Goal: Task Accomplishment & Management: Complete application form

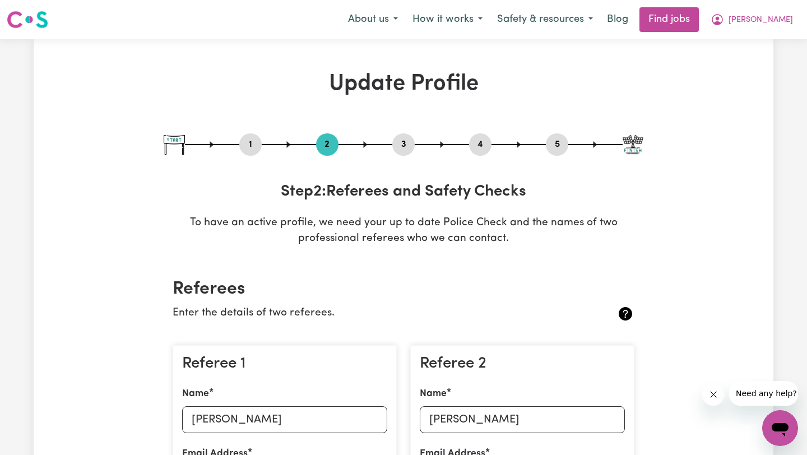
click at [559, 140] on button "5" at bounding box center [557, 144] width 22 height 15
select select "I am providing services through another platform"
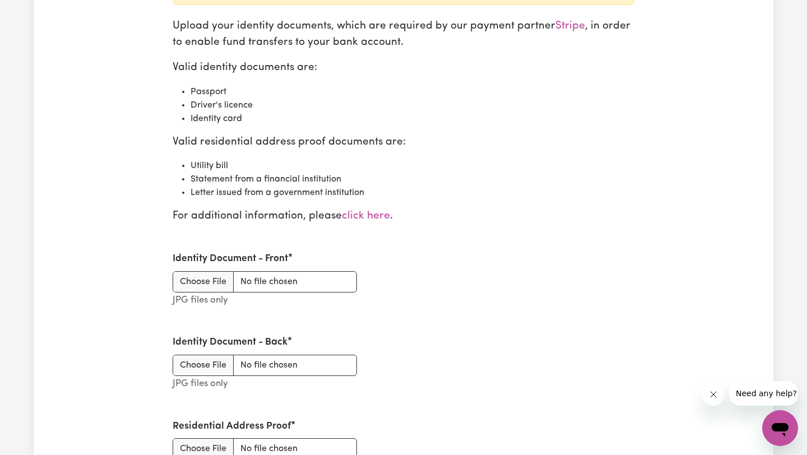
scroll to position [1281, 0]
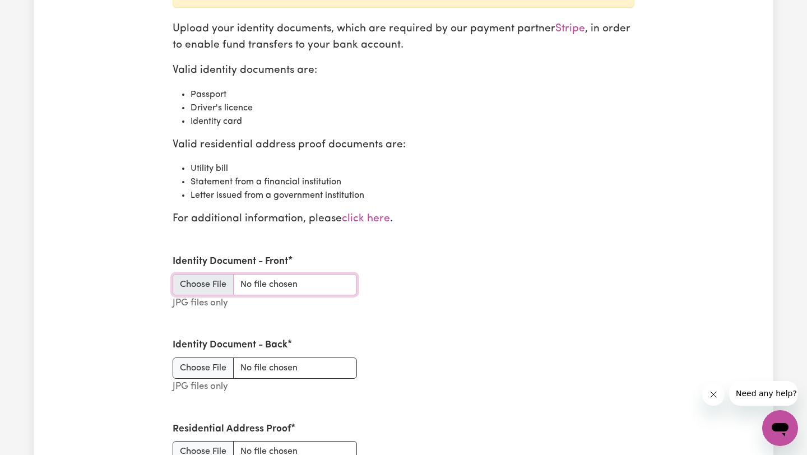
click at [217, 287] on input "Identity Document - Front" at bounding box center [265, 284] width 184 height 21
type input "C:\fakepath\IMG_9939.jpg"
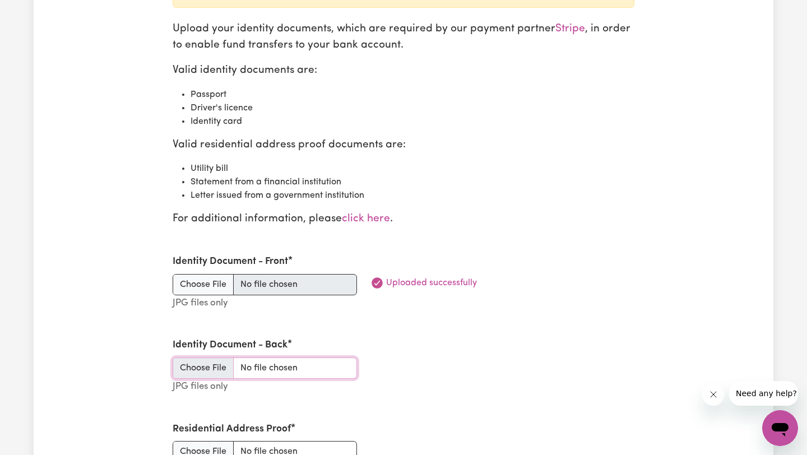
click at [189, 370] on input "Identity Document - Back" at bounding box center [265, 367] width 184 height 21
type input "C:\fakepath\IMG_9940.jpg"
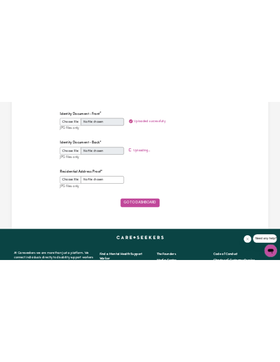
scroll to position [1513, 0]
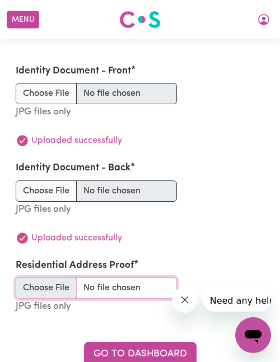
click at [58, 277] on input "Residential Address Proof" at bounding box center [96, 287] width 161 height 21
type input "C:\fakepath\AAMI Car Certificate of Insurance MPA126427366.jpg"
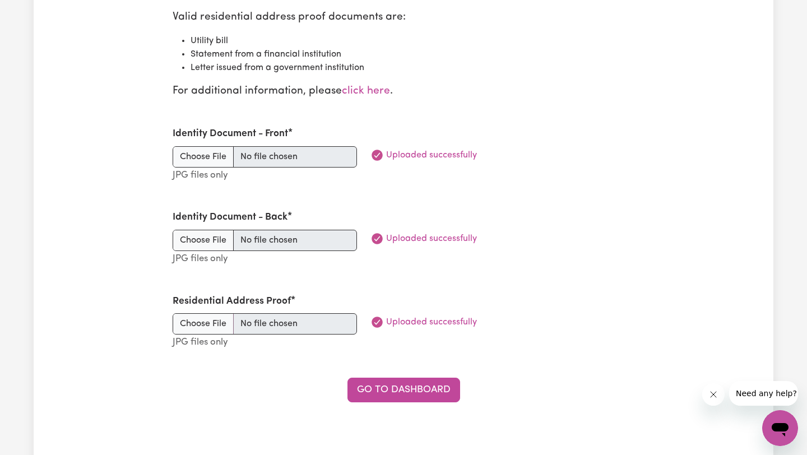
scroll to position [1420, 0]
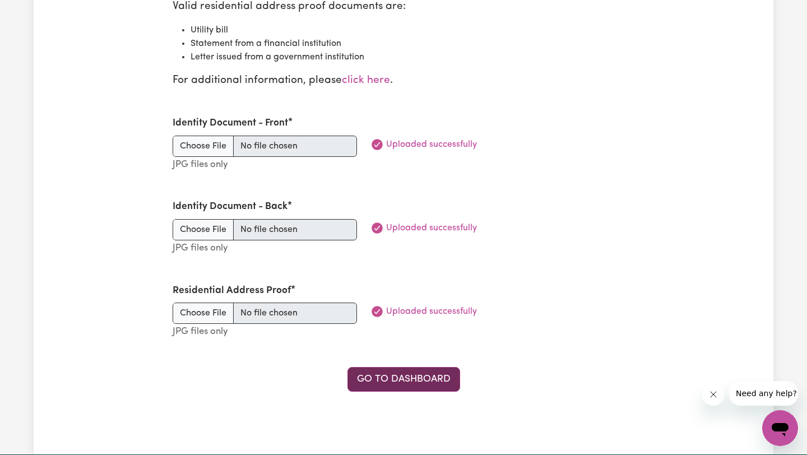
click at [402, 377] on link "Go to Dashboard" at bounding box center [403, 379] width 113 height 25
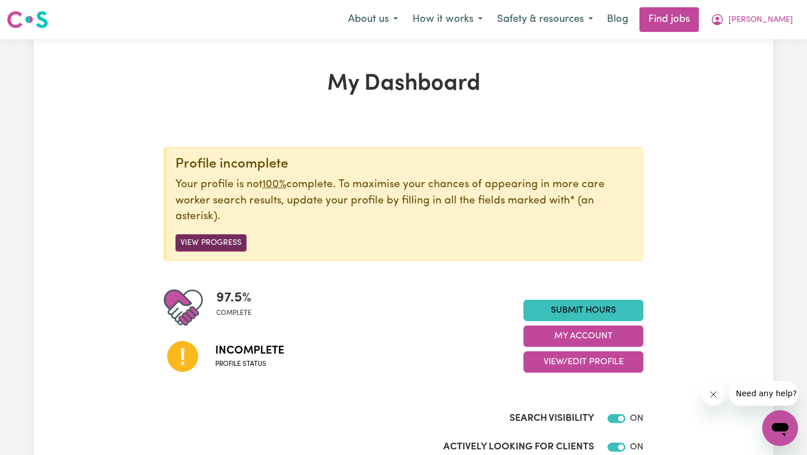
click at [225, 241] on button "View Progress" at bounding box center [210, 242] width 71 height 17
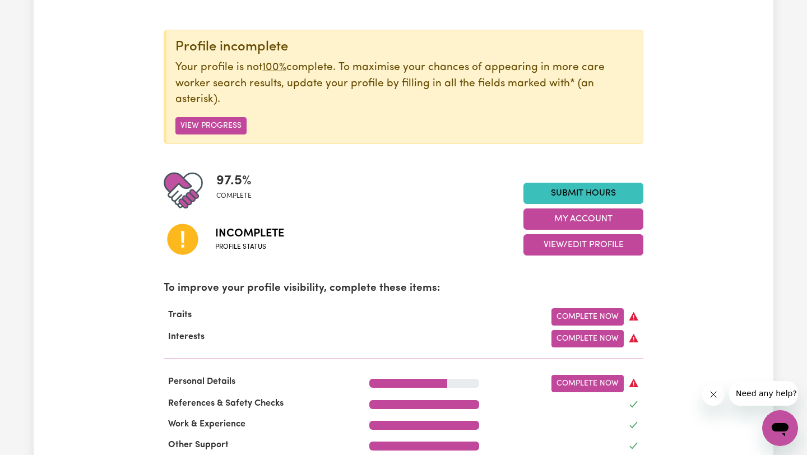
scroll to position [116, 0]
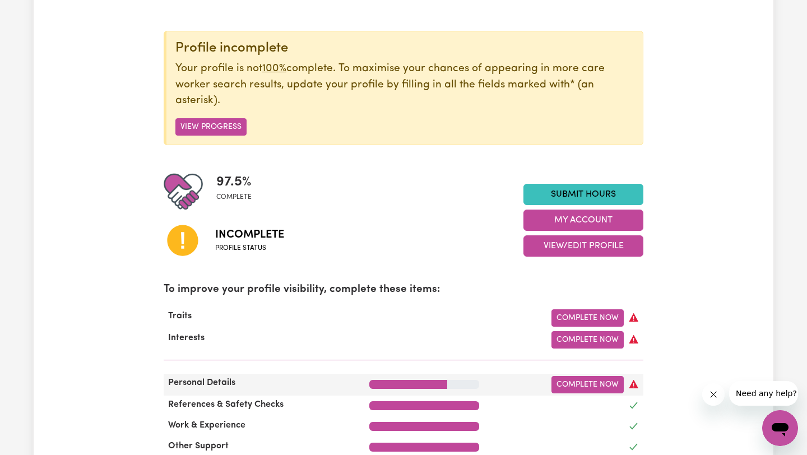
click at [227, 382] on span "Personal Details" at bounding box center [202, 382] width 76 height 9
click at [579, 387] on link "Complete Now" at bounding box center [587, 384] width 72 height 17
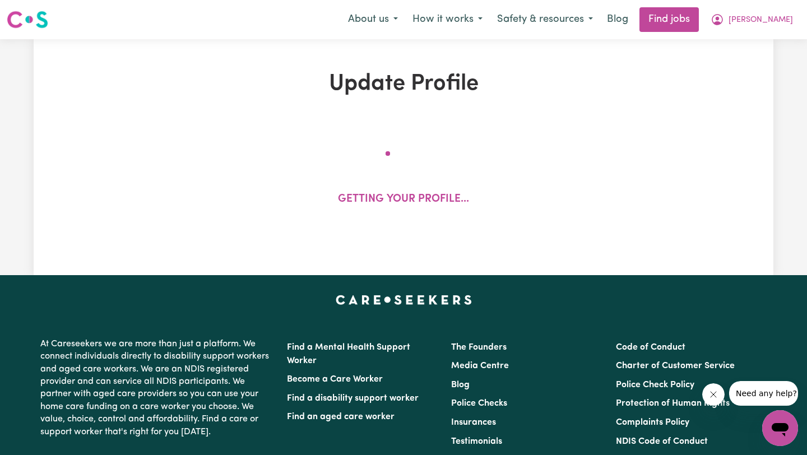
select select "[DEMOGRAPHIC_DATA]"
select select "[DEMOGRAPHIC_DATA] Citizen"
select select "Studying a healthcare related degree or qualification"
select select "50"
select select "70"
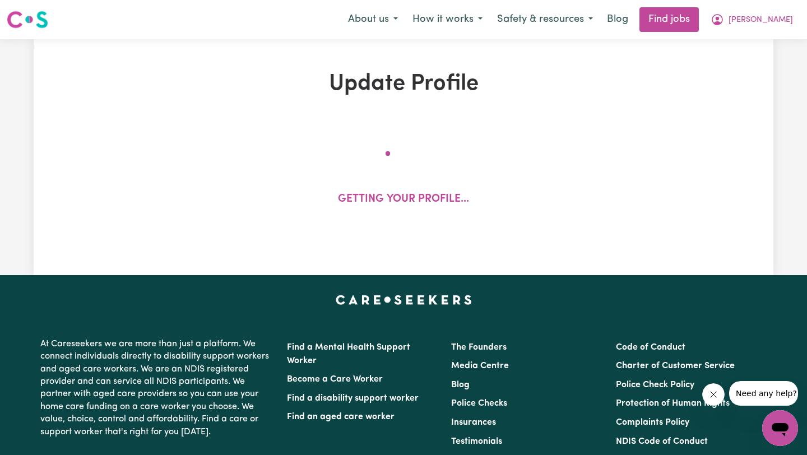
select select "90"
select select "115"
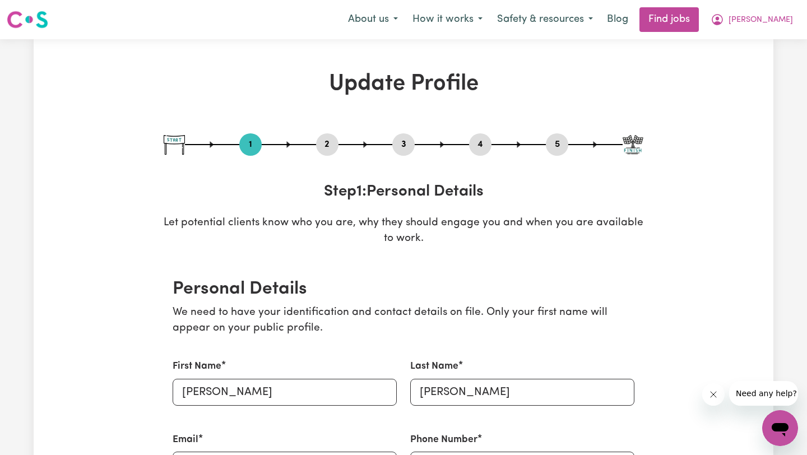
click at [558, 143] on button "5" at bounding box center [557, 144] width 22 height 15
select select "I am providing services through another platform"
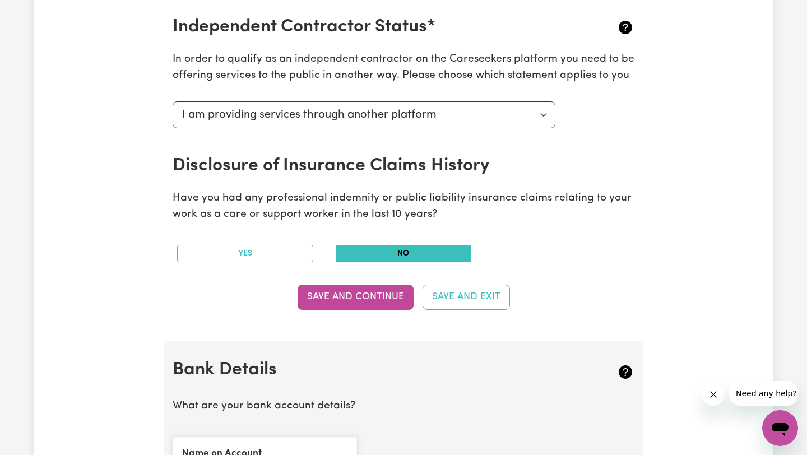
scroll to position [375, 0]
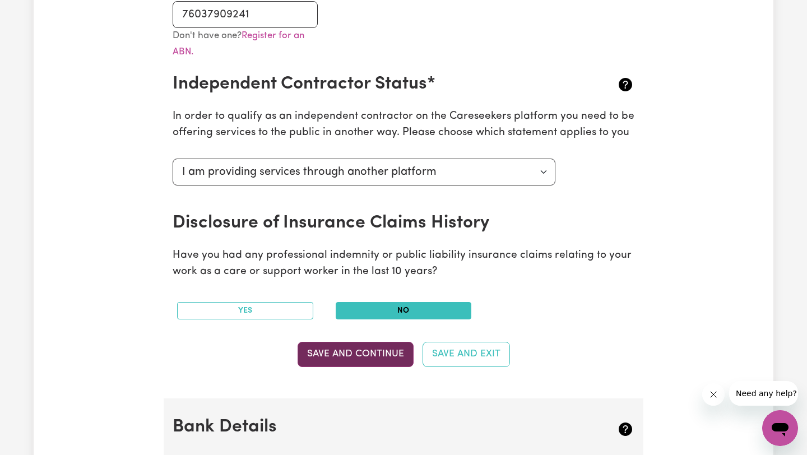
click at [359, 356] on button "Save and Continue" at bounding box center [356, 354] width 116 height 25
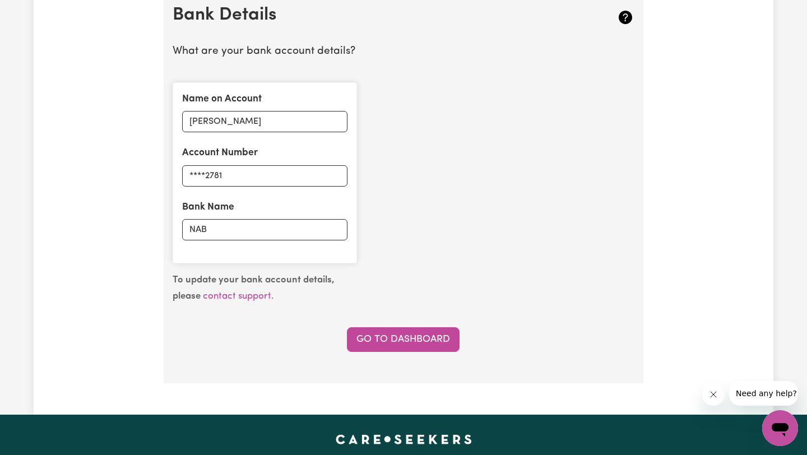
scroll to position [788, 0]
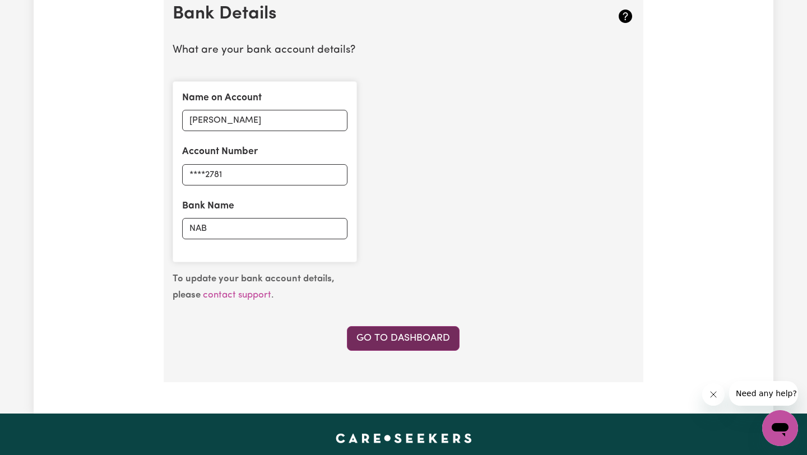
click at [422, 332] on link "Go to Dashboard" at bounding box center [403, 338] width 113 height 25
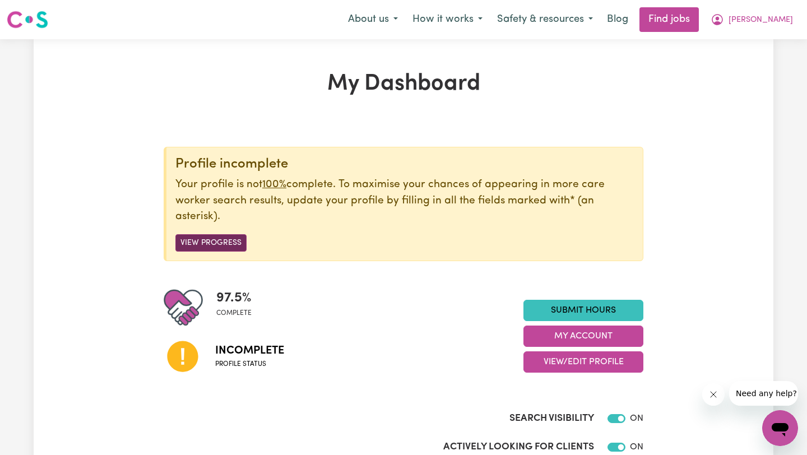
click at [222, 242] on button "View Progress" at bounding box center [210, 242] width 71 height 17
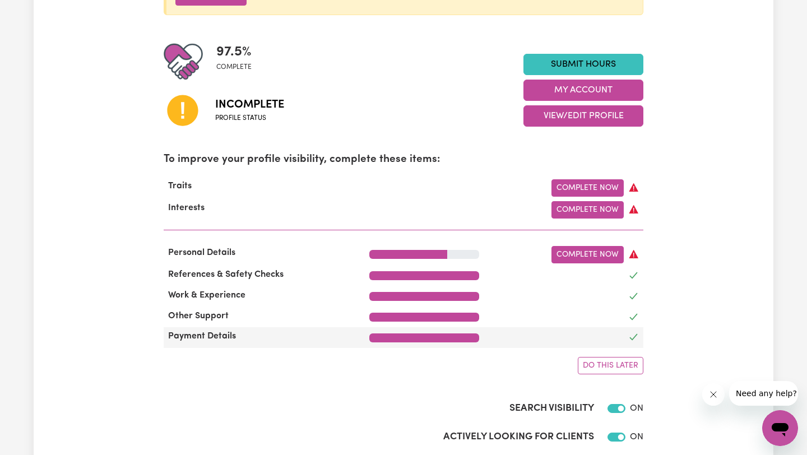
scroll to position [247, 0]
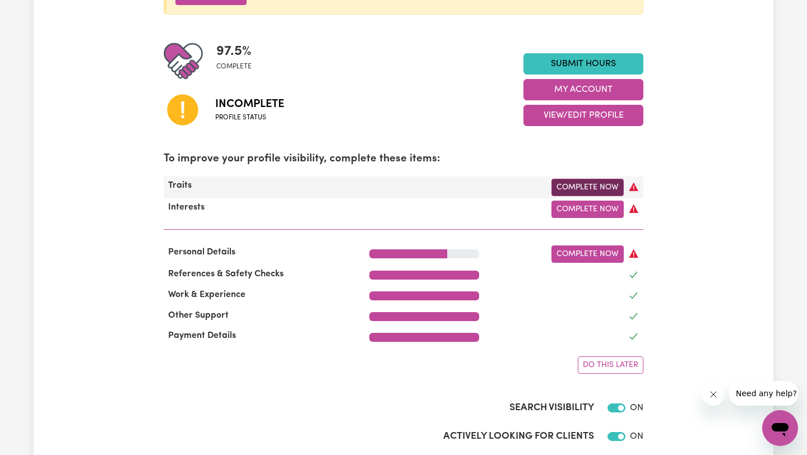
click at [572, 186] on link "Complete Now" at bounding box center [587, 187] width 72 height 17
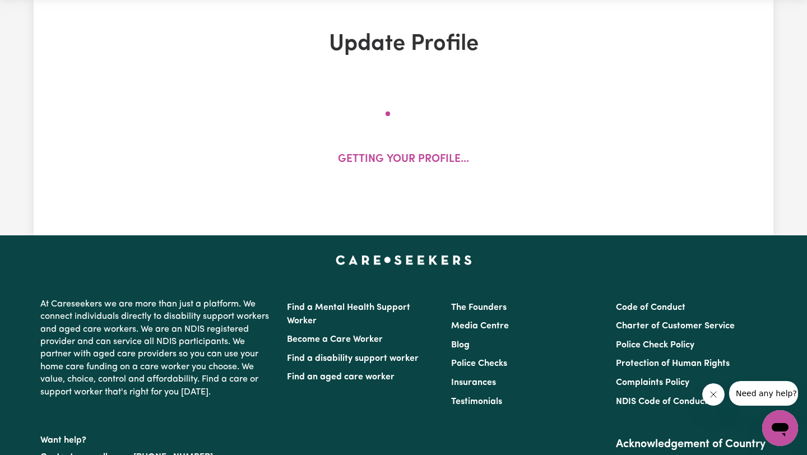
scroll to position [9, 0]
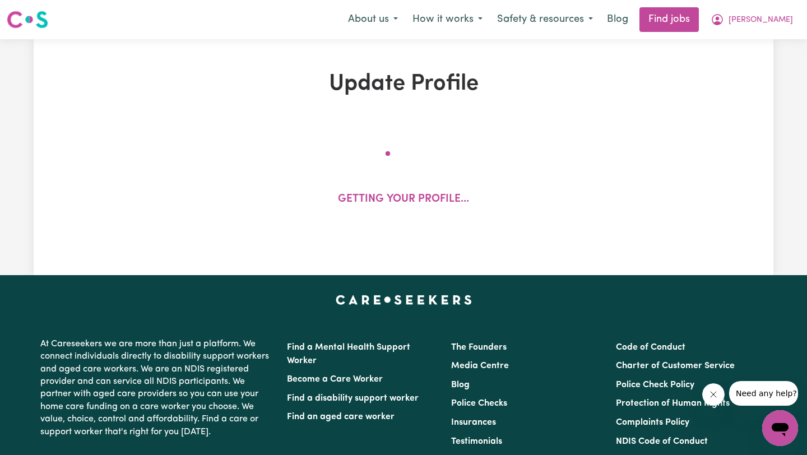
select select "[DEMOGRAPHIC_DATA]"
select select "[DEMOGRAPHIC_DATA] Citizen"
select select "Studying a healthcare related degree or qualification"
select select "50"
select select "70"
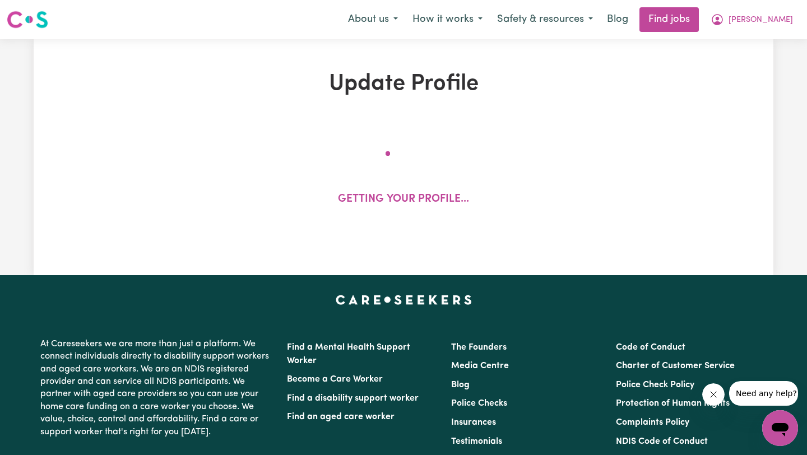
select select "90"
select select "115"
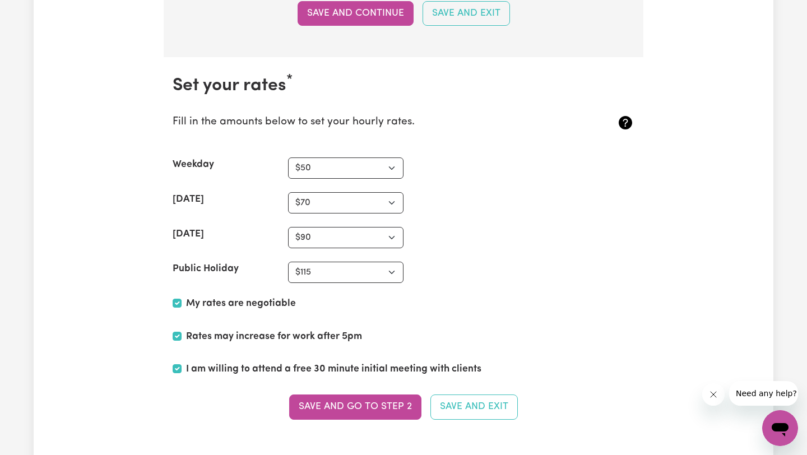
scroll to position [2788, 0]
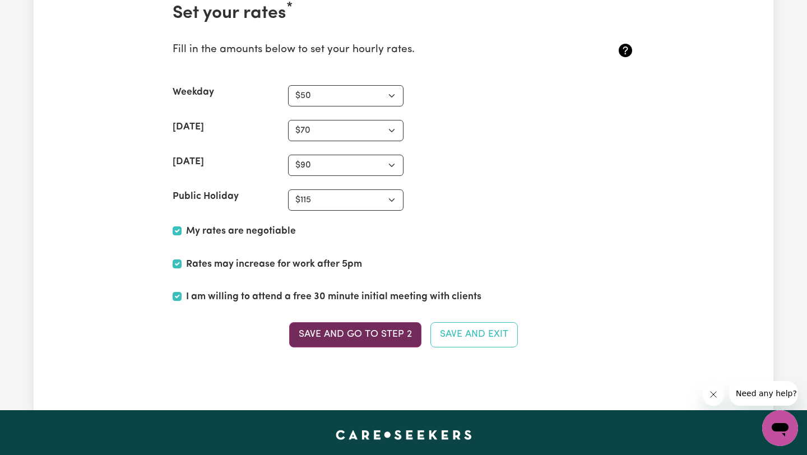
click at [380, 335] on button "Save and go to Step 2" at bounding box center [355, 334] width 132 height 25
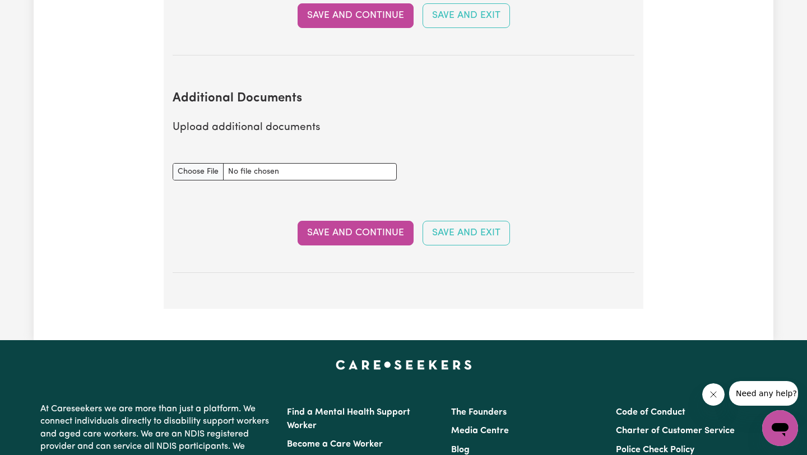
scroll to position [2094, 0]
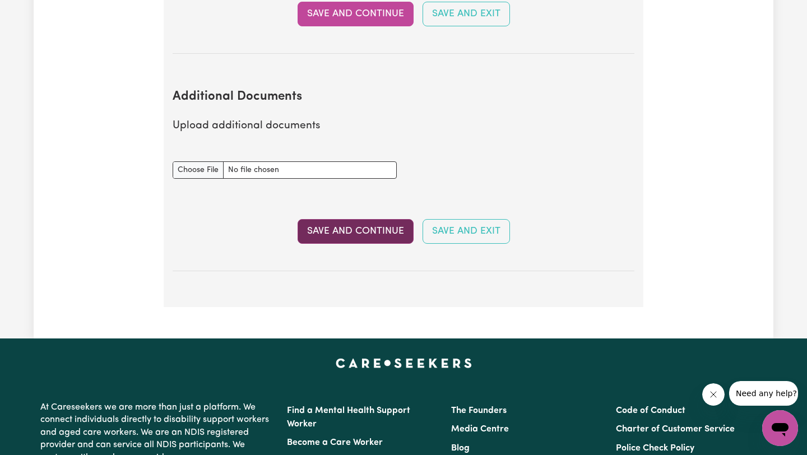
click at [382, 219] on button "Save and Continue" at bounding box center [356, 231] width 116 height 25
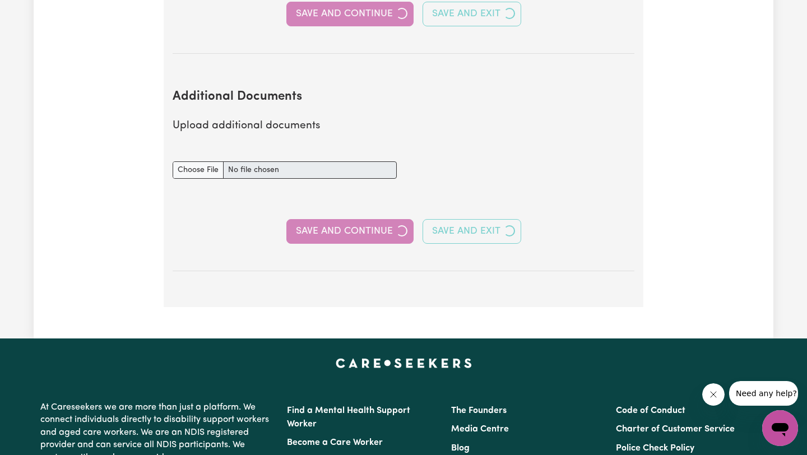
select select "2022"
select select "2024"
select select "Certificate III (Individual Support)"
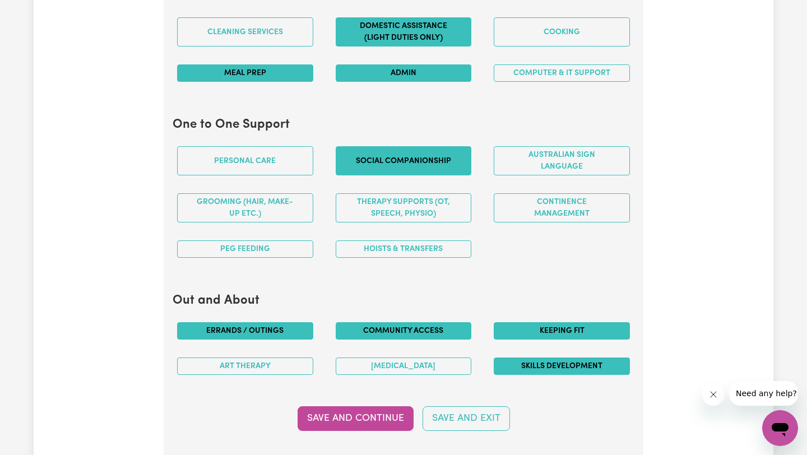
scroll to position [1124, 0]
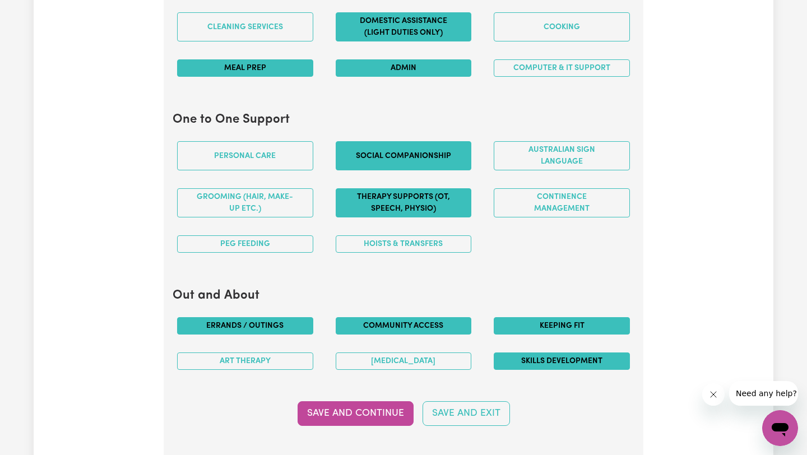
click at [427, 198] on button "Therapy Supports (OT, speech, physio)" at bounding box center [404, 202] width 136 height 29
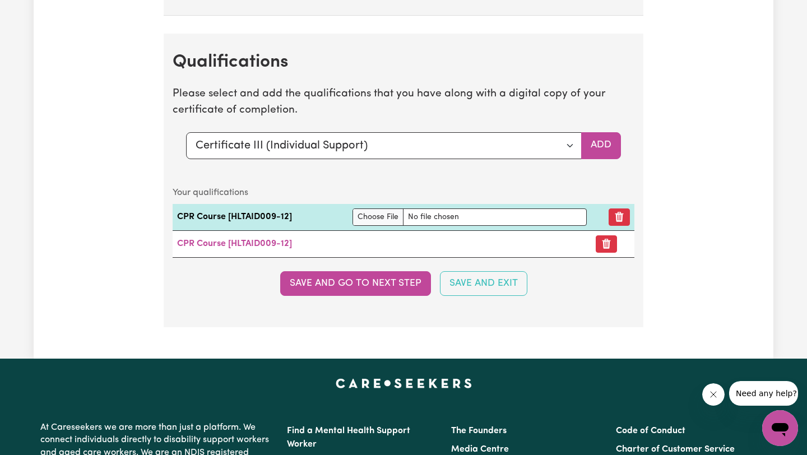
scroll to position [2907, 0]
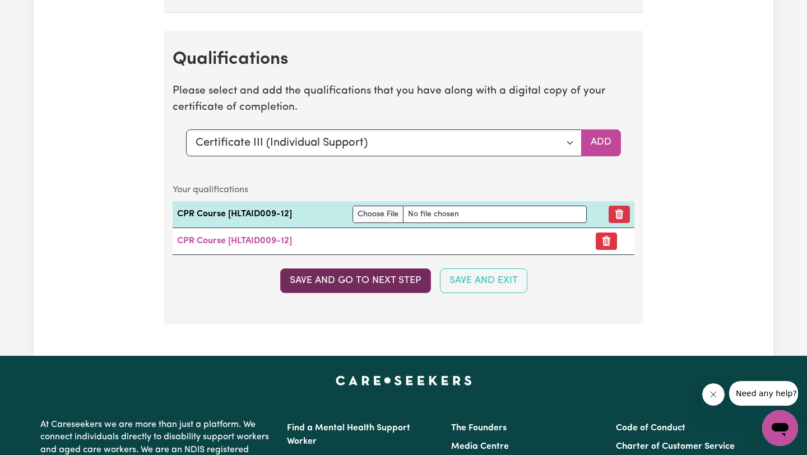
click at [404, 280] on button "Save and go to next step" at bounding box center [355, 280] width 151 height 25
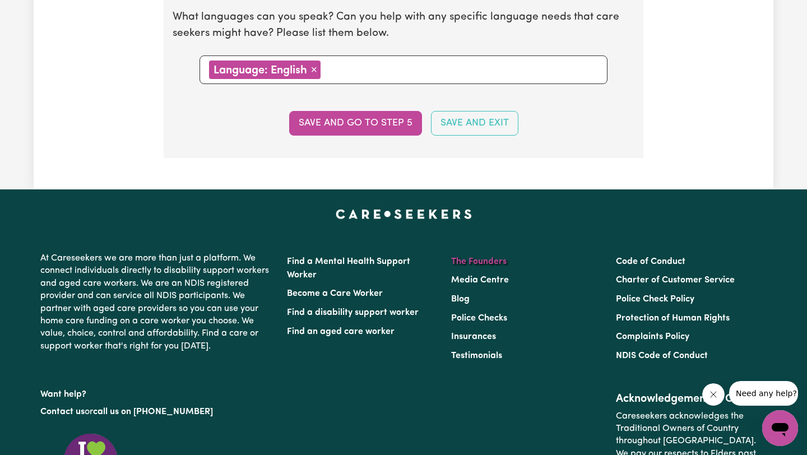
scroll to position [1335, 0]
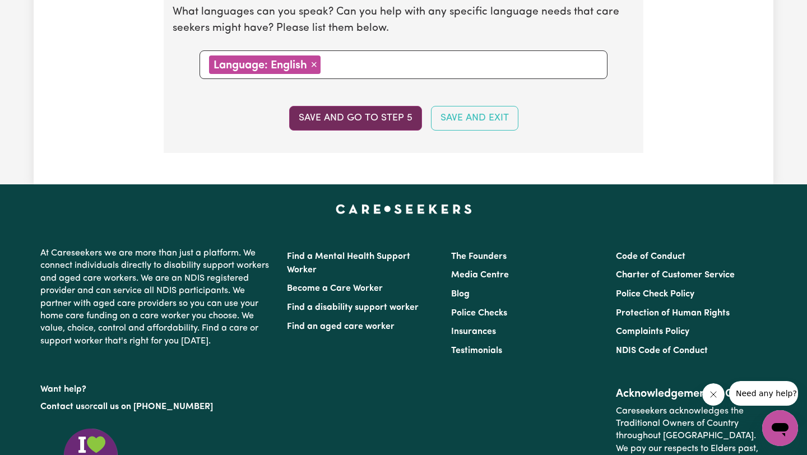
click at [398, 120] on button "Save and go to step 5" at bounding box center [355, 118] width 133 height 25
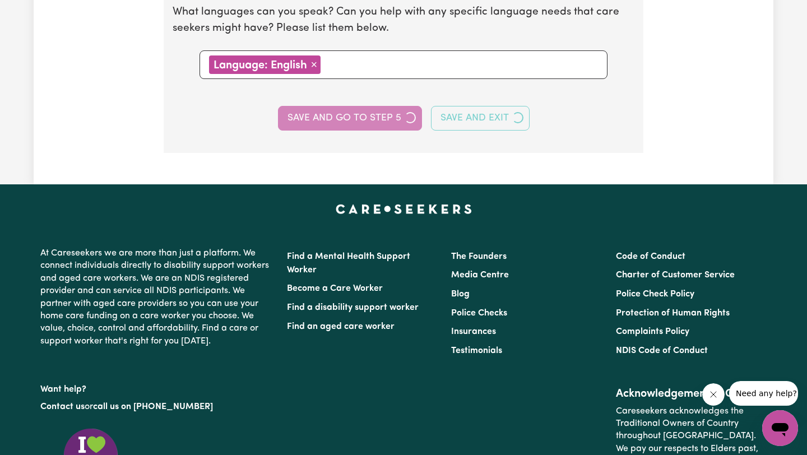
select select "I am providing services through another platform"
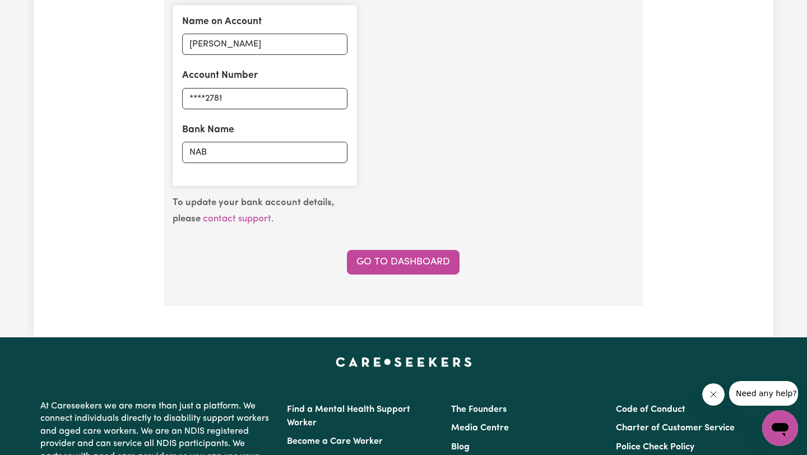
scroll to position [866, 0]
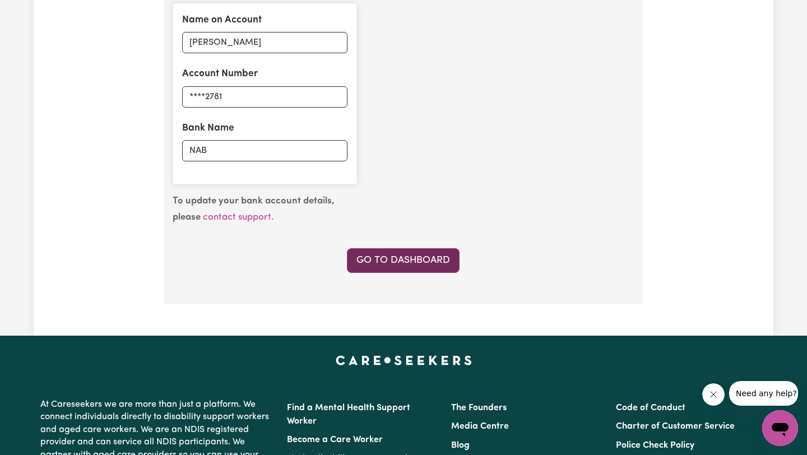
click at [439, 250] on link "Go to Dashboard" at bounding box center [403, 260] width 113 height 25
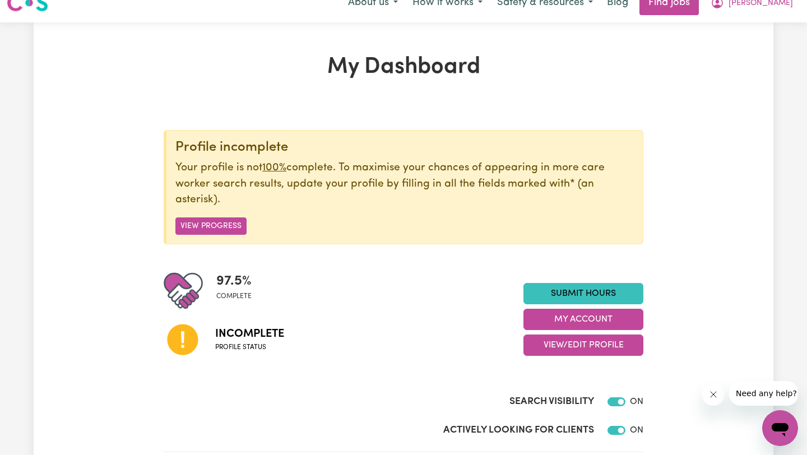
scroll to position [22, 0]
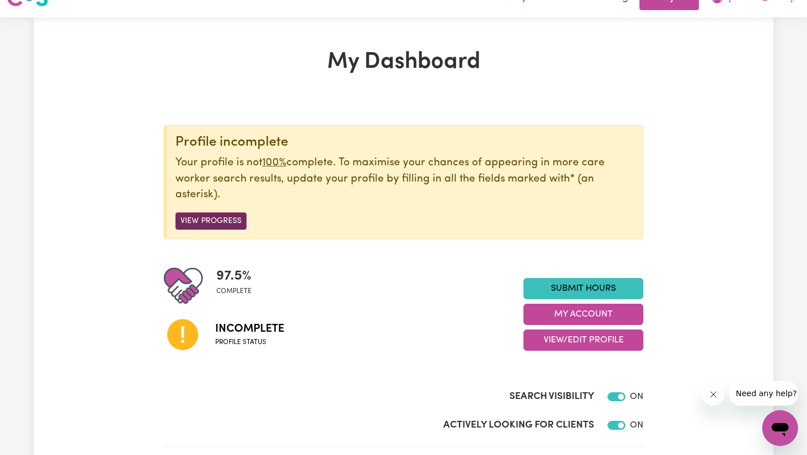
click at [225, 219] on button "View Progress" at bounding box center [210, 220] width 71 height 17
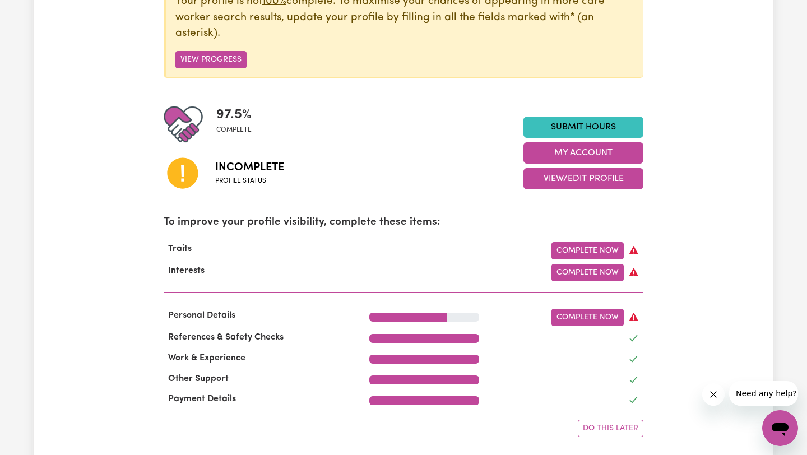
scroll to position [197, 0]
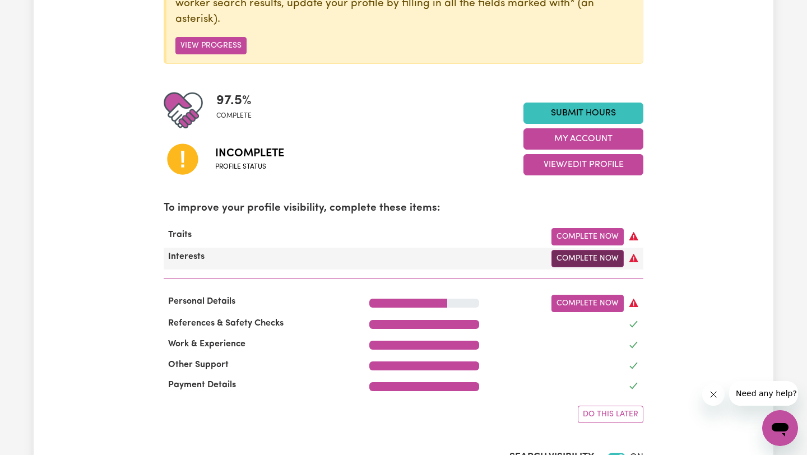
click at [590, 256] on link "Complete Now" at bounding box center [587, 258] width 72 height 17
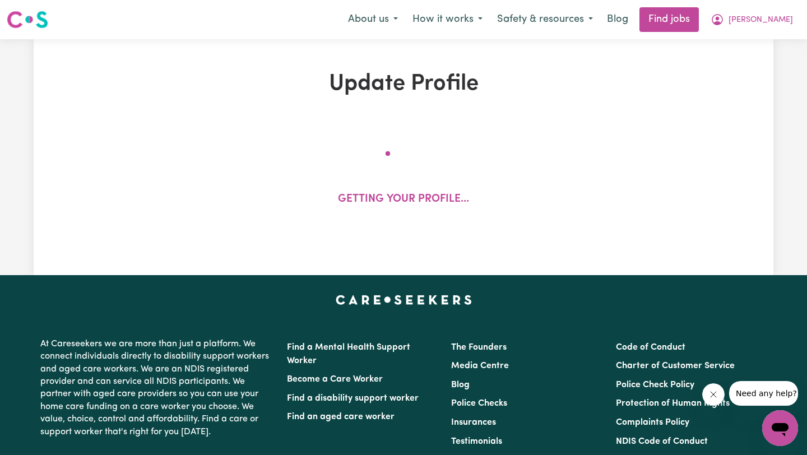
select select "[DEMOGRAPHIC_DATA]"
select select "[DEMOGRAPHIC_DATA] Citizen"
select select "Studying a healthcare related degree or qualification"
select select "50"
select select "70"
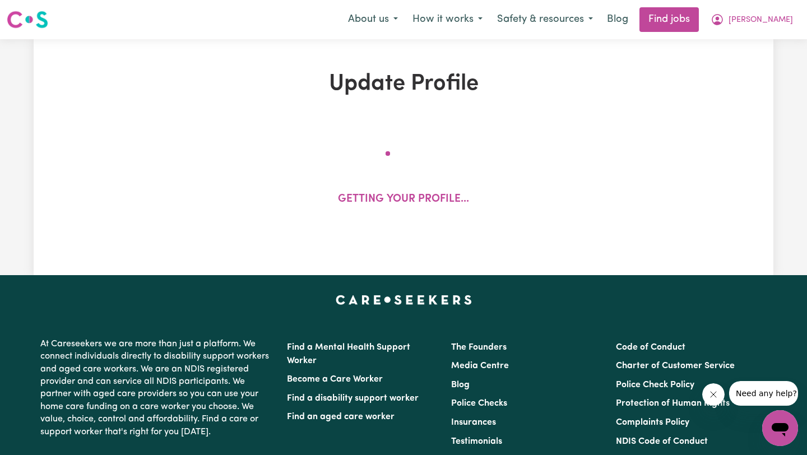
select select "90"
select select "115"
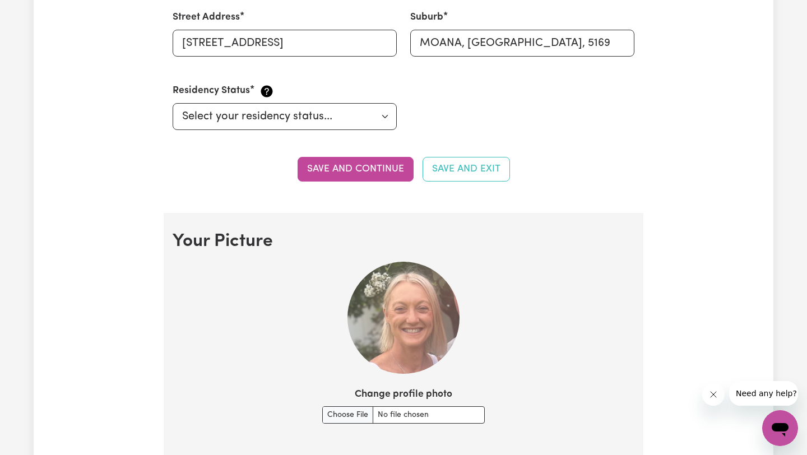
scroll to position [601, 0]
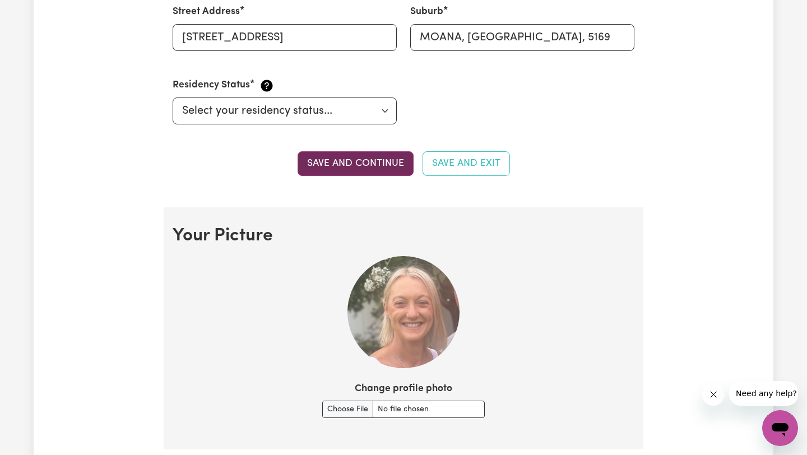
click at [380, 166] on button "Save and continue" at bounding box center [356, 163] width 116 height 25
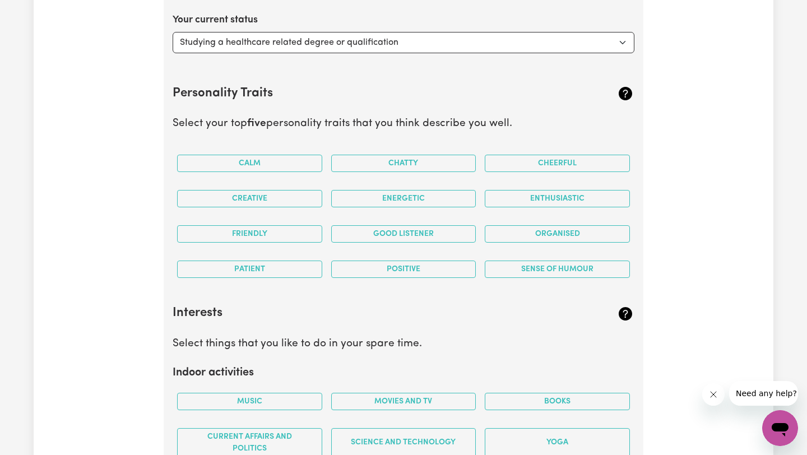
scroll to position [1991, 0]
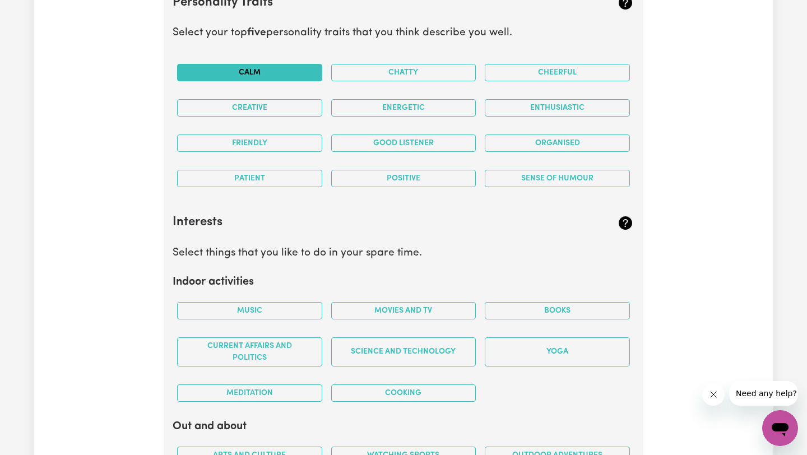
click at [283, 73] on button "Calm" at bounding box center [249, 72] width 145 height 17
click at [283, 180] on button "Patient" at bounding box center [249, 178] width 145 height 17
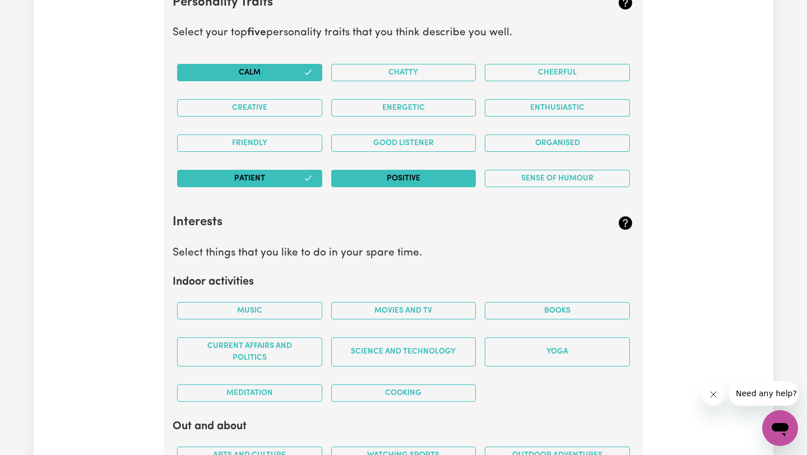
click at [387, 171] on button "Positive" at bounding box center [403, 178] width 145 height 17
click at [402, 67] on button "Chatty" at bounding box center [403, 72] width 145 height 17
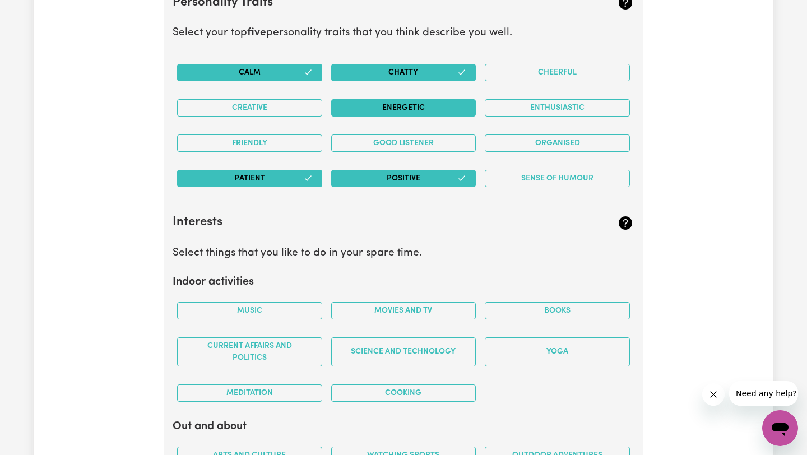
click at [456, 105] on button "Energetic" at bounding box center [403, 107] width 145 height 17
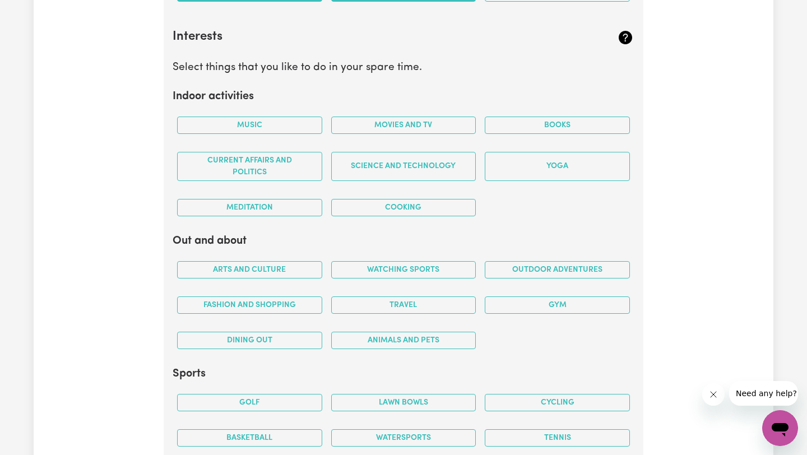
scroll to position [2205, 0]
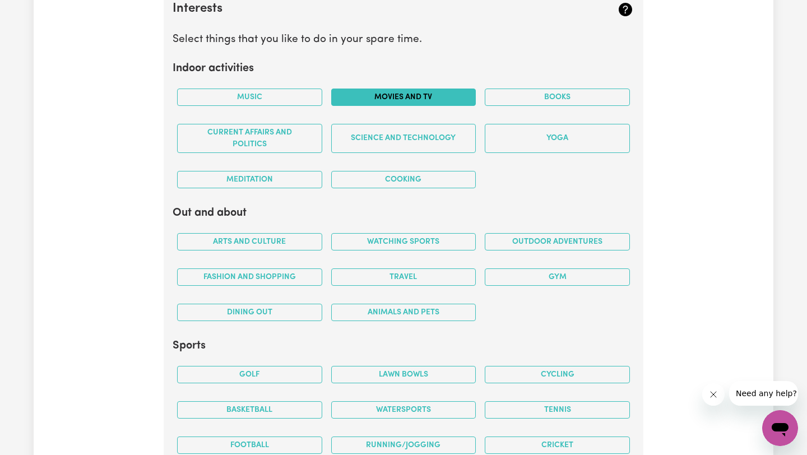
click at [392, 97] on button "Movies and TV" at bounding box center [403, 97] width 145 height 17
click at [501, 90] on button "Books" at bounding box center [557, 97] width 145 height 17
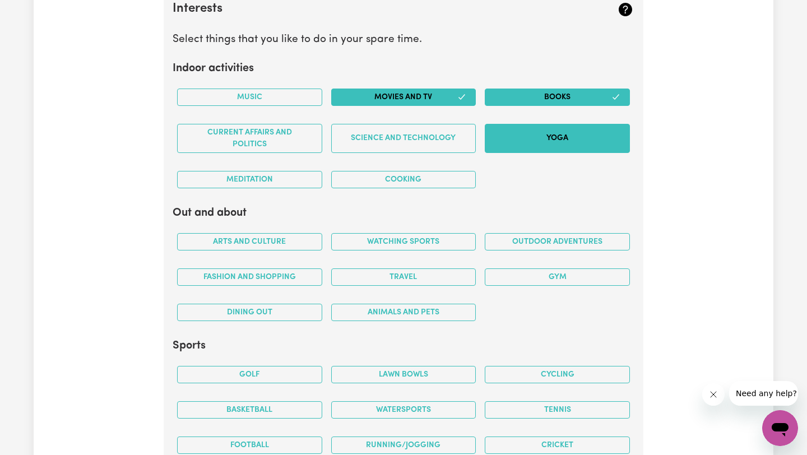
click at [509, 136] on button "Yoga" at bounding box center [557, 138] width 145 height 29
click at [363, 180] on button "Cooking" at bounding box center [403, 179] width 145 height 17
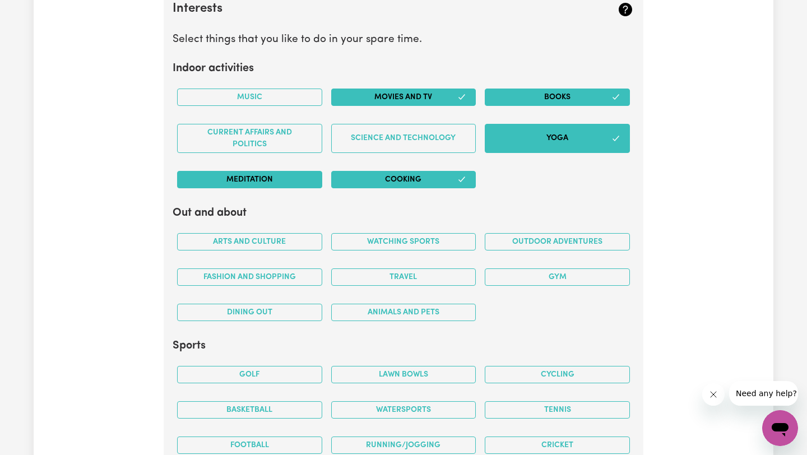
click at [300, 180] on button "Meditation" at bounding box center [249, 179] width 145 height 17
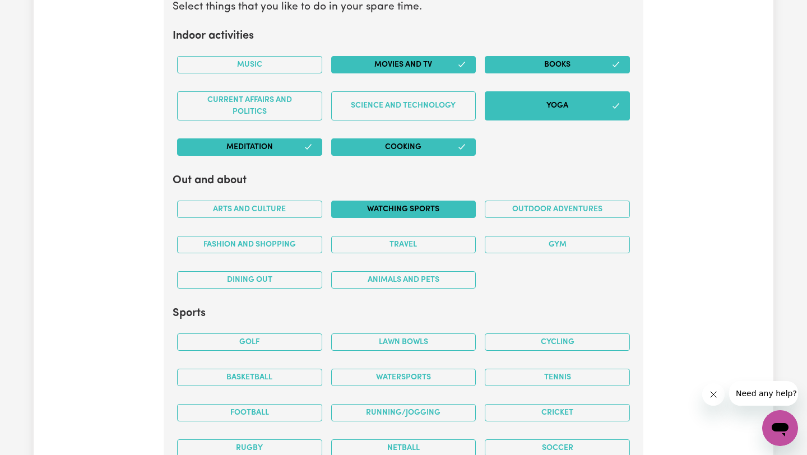
click at [396, 208] on button "Watching sports" at bounding box center [403, 209] width 145 height 17
click at [546, 208] on button "Outdoor adventures" at bounding box center [557, 209] width 145 height 17
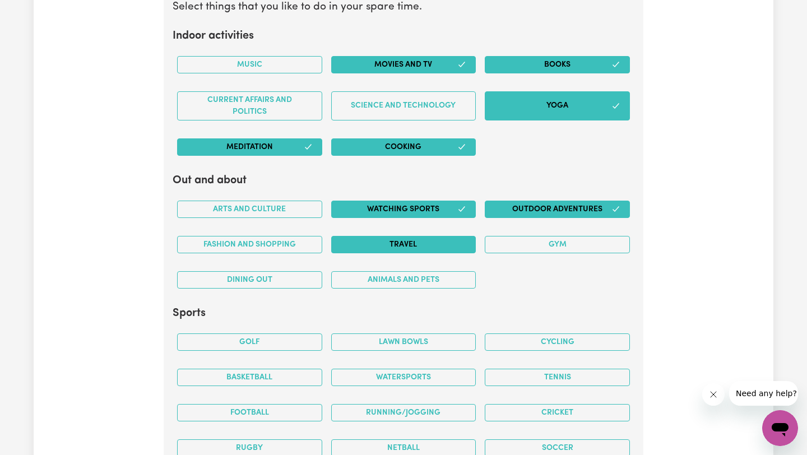
click at [446, 246] on button "Travel" at bounding box center [403, 244] width 145 height 17
click at [294, 245] on button "Fashion and shopping" at bounding box center [249, 244] width 145 height 17
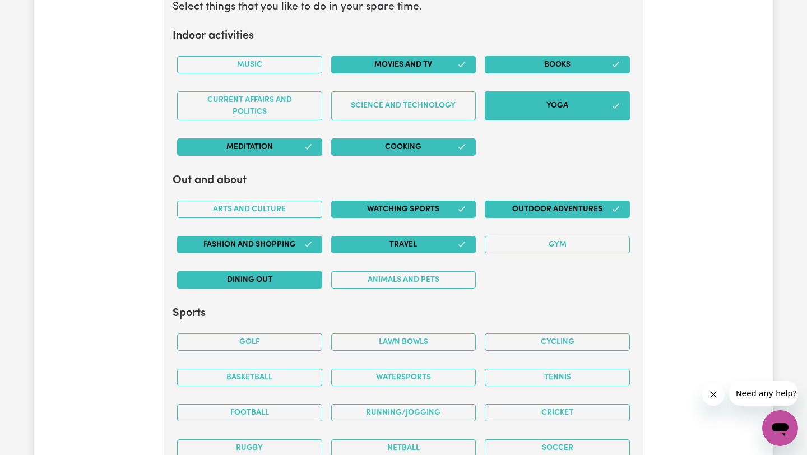
click at [293, 282] on button "Dining out" at bounding box center [249, 279] width 145 height 17
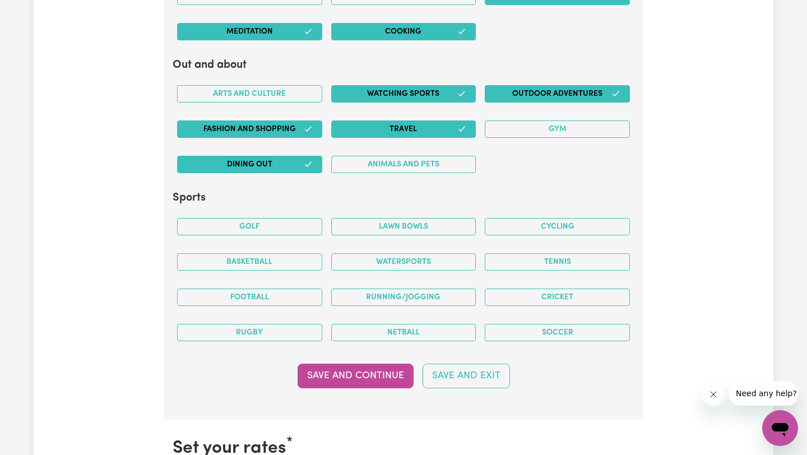
scroll to position [2425, 0]
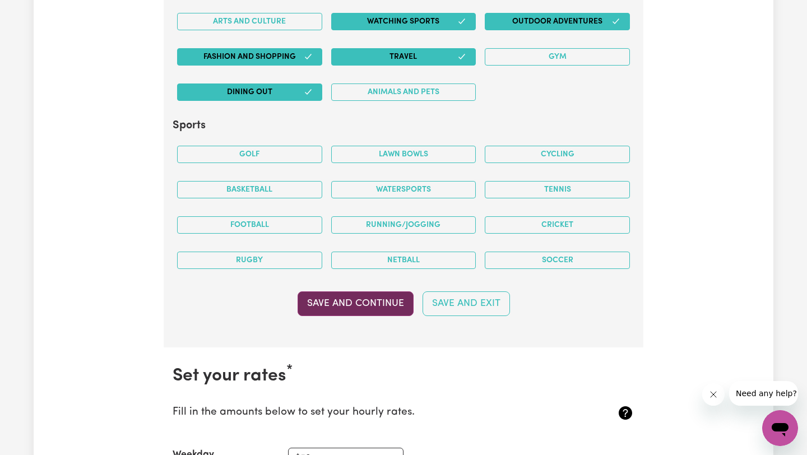
click at [378, 300] on button "Save and Continue" at bounding box center [356, 303] width 116 height 25
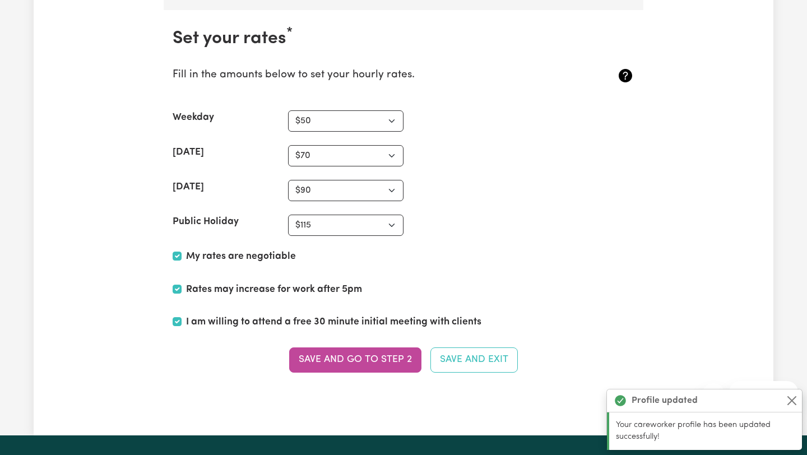
scroll to position [2772, 0]
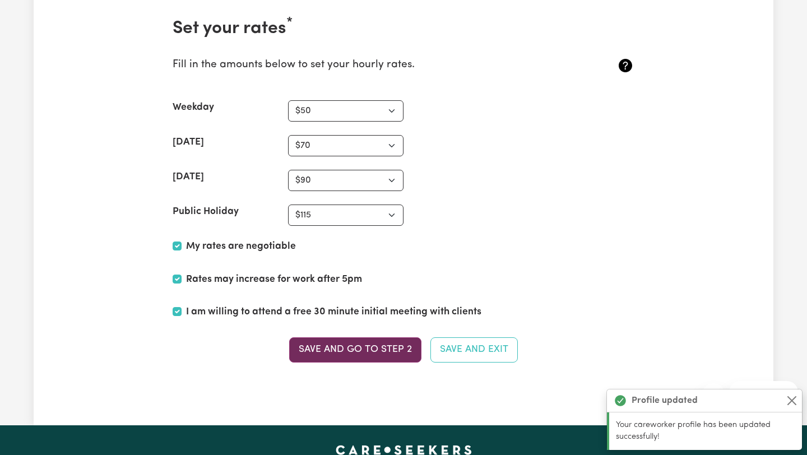
click at [370, 353] on button "Save and go to Step 2" at bounding box center [355, 349] width 132 height 25
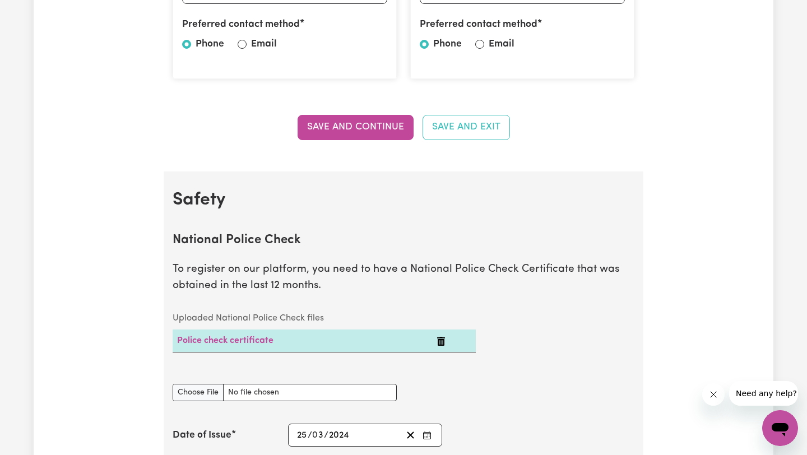
scroll to position [397, 0]
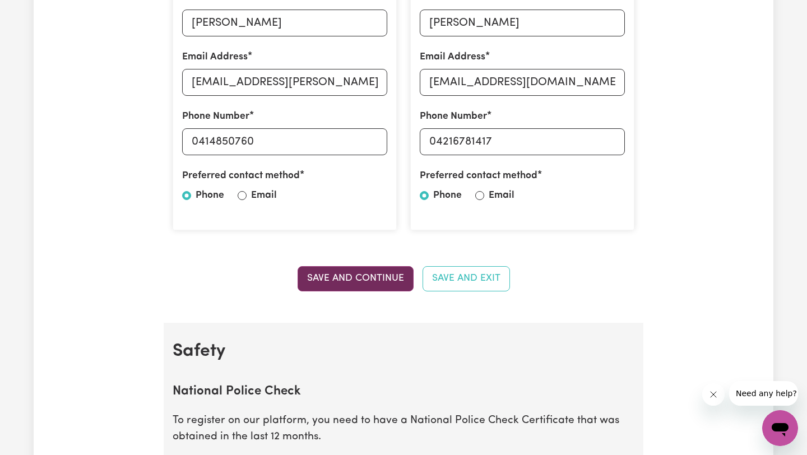
click at [387, 272] on button "Save and Continue" at bounding box center [356, 278] width 116 height 25
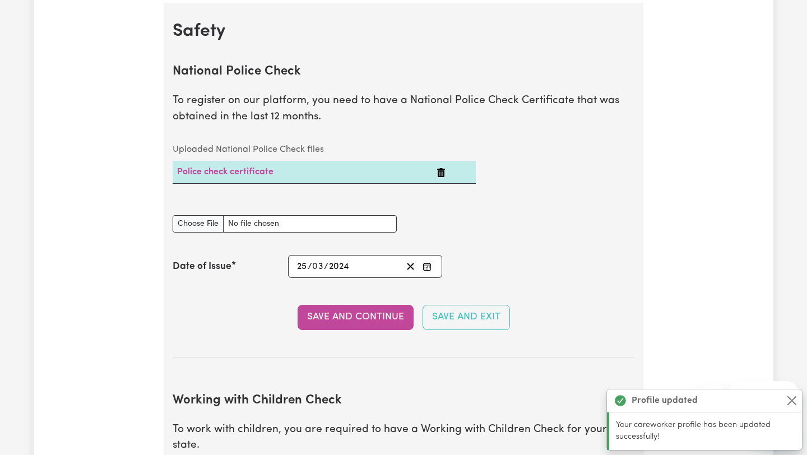
scroll to position [719, 0]
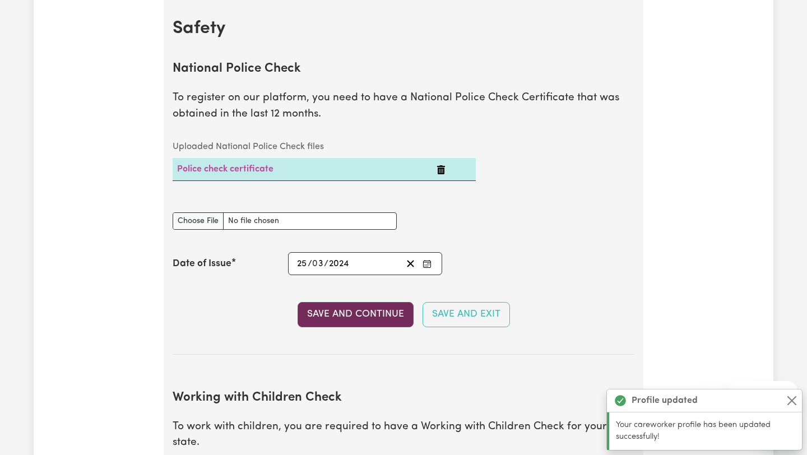
click at [400, 314] on button "Save and Continue" at bounding box center [356, 314] width 116 height 25
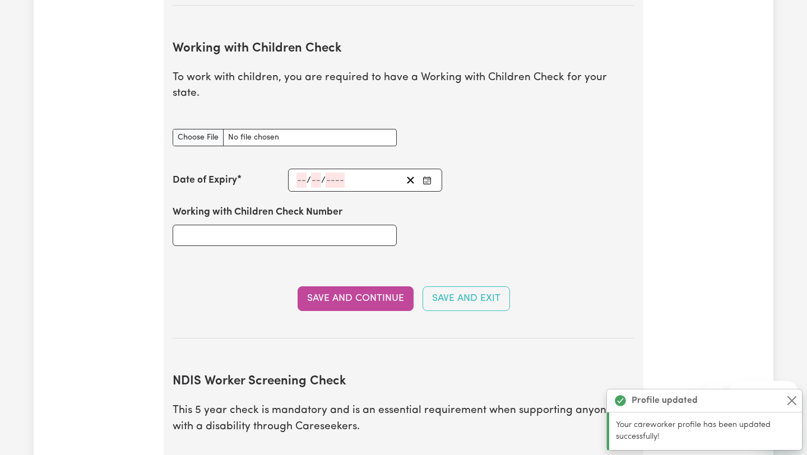
scroll to position [1092, 0]
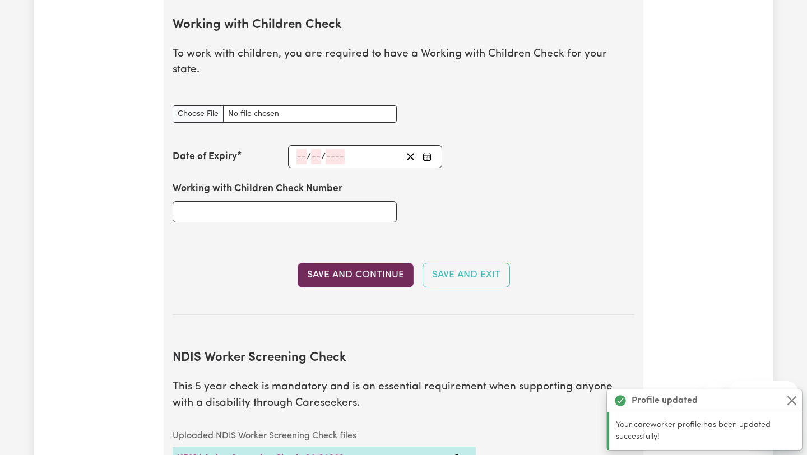
click at [385, 263] on button "Save and Continue" at bounding box center [356, 275] width 116 height 25
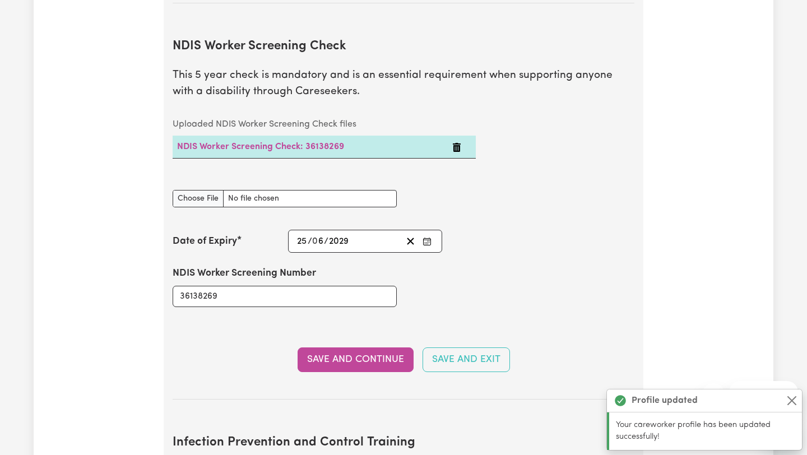
scroll to position [1409, 0]
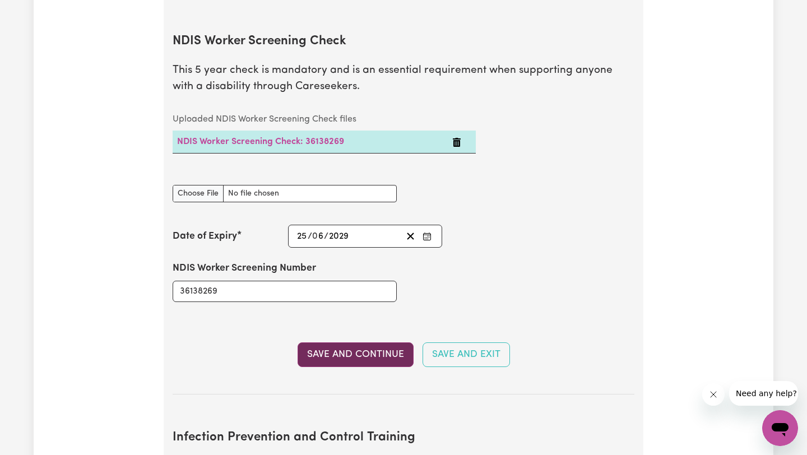
click at [366, 342] on button "Save and Continue" at bounding box center [356, 354] width 116 height 25
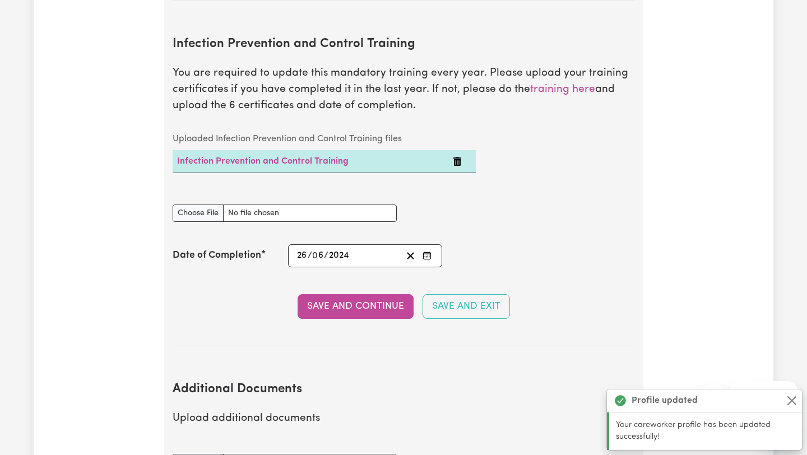
scroll to position [1805, 0]
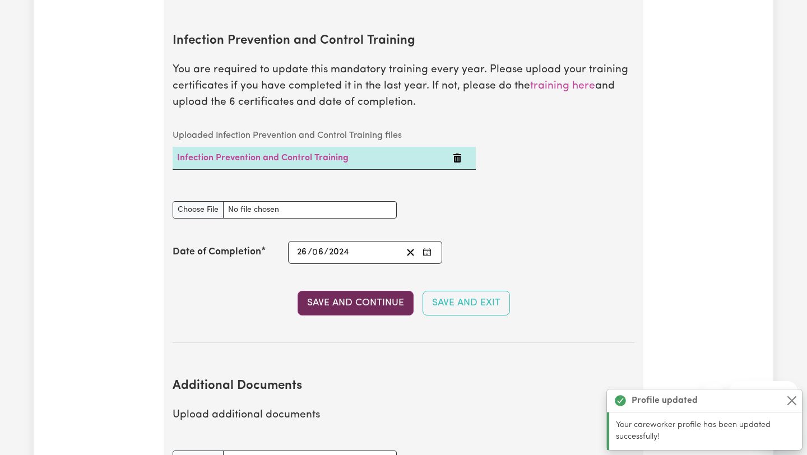
click at [387, 291] on button "Save and Continue" at bounding box center [356, 303] width 116 height 25
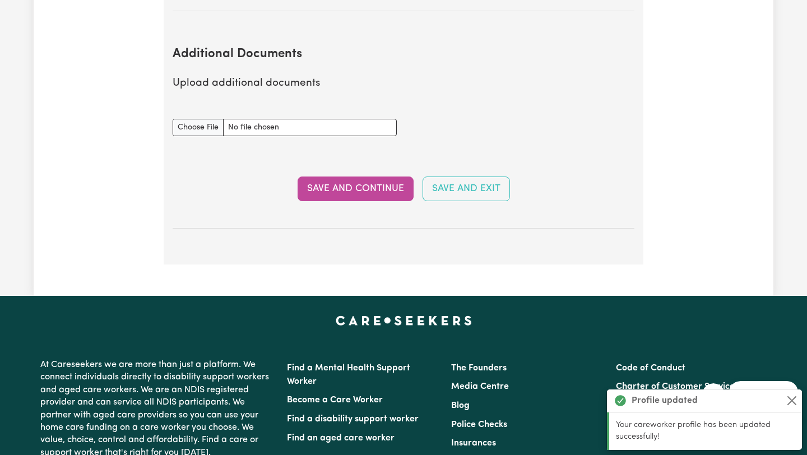
scroll to position [2150, 0]
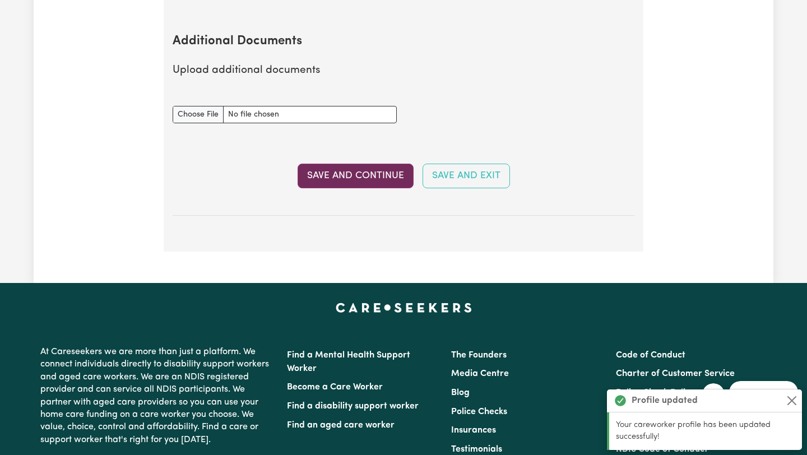
click at [361, 169] on button "Save and Continue" at bounding box center [356, 176] width 116 height 25
select select "2022"
select select "2024"
select select "Certificate III (Individual Support)"
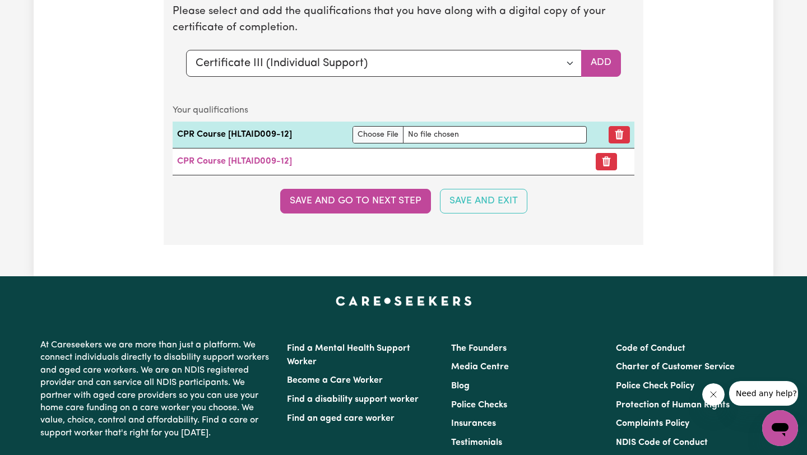
scroll to position [2996, 0]
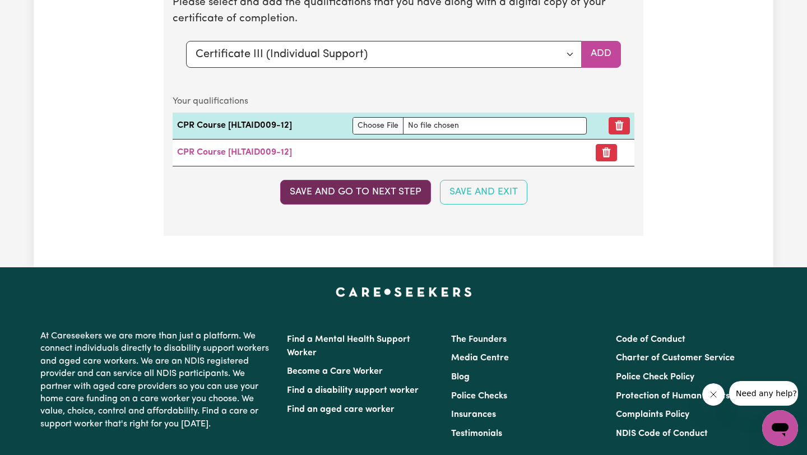
click at [372, 195] on button "Save and go to next step" at bounding box center [355, 192] width 151 height 25
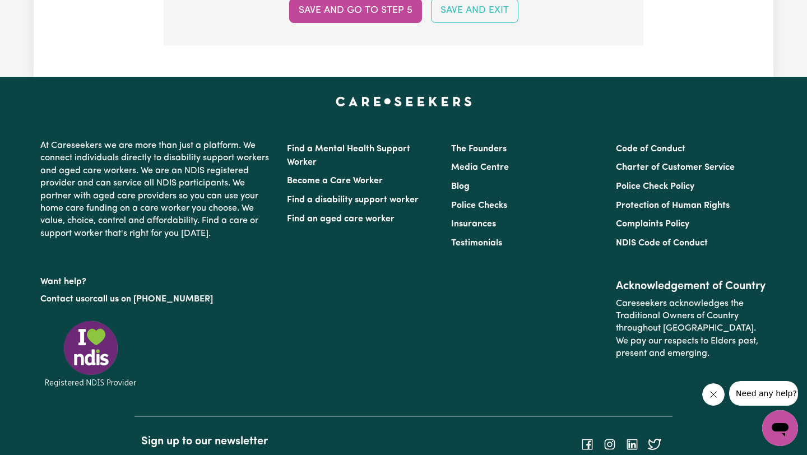
scroll to position [1434, 0]
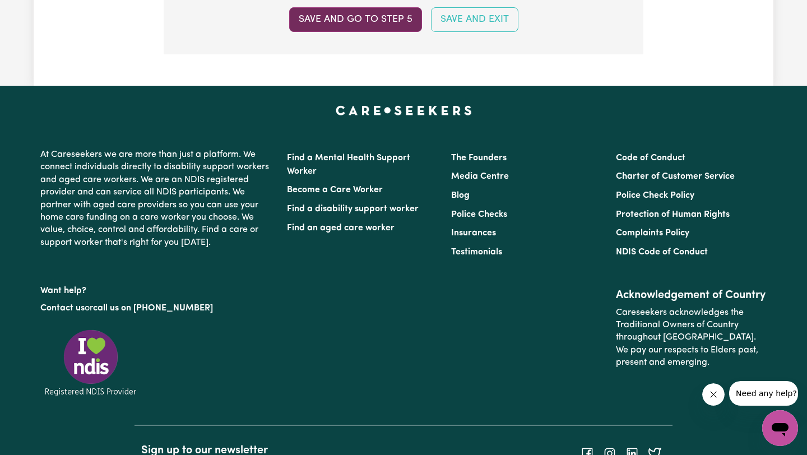
click at [401, 16] on button "Save and go to step 5" at bounding box center [355, 19] width 133 height 25
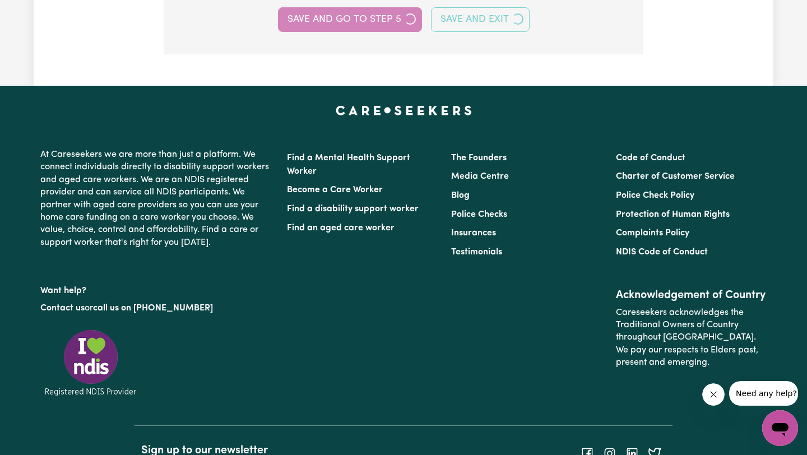
select select "I am providing services through another platform"
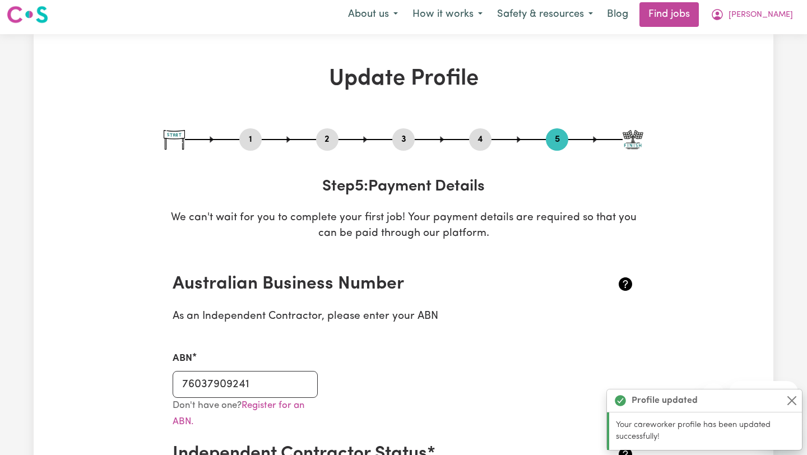
scroll to position [0, 0]
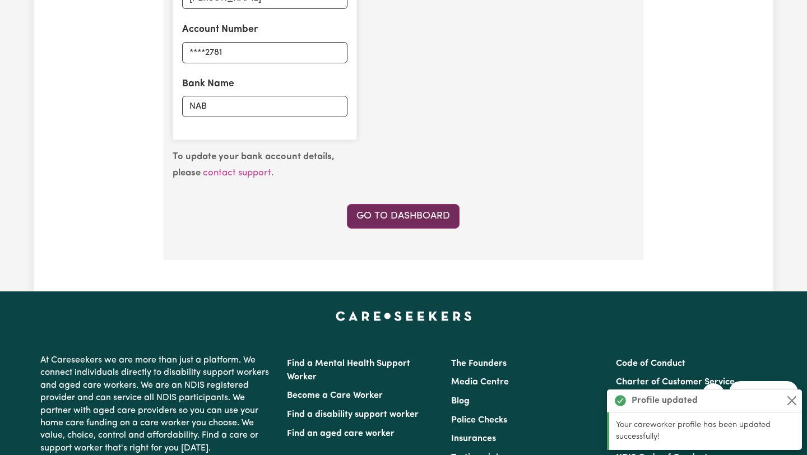
click at [380, 210] on link "Go to Dashboard" at bounding box center [403, 216] width 113 height 25
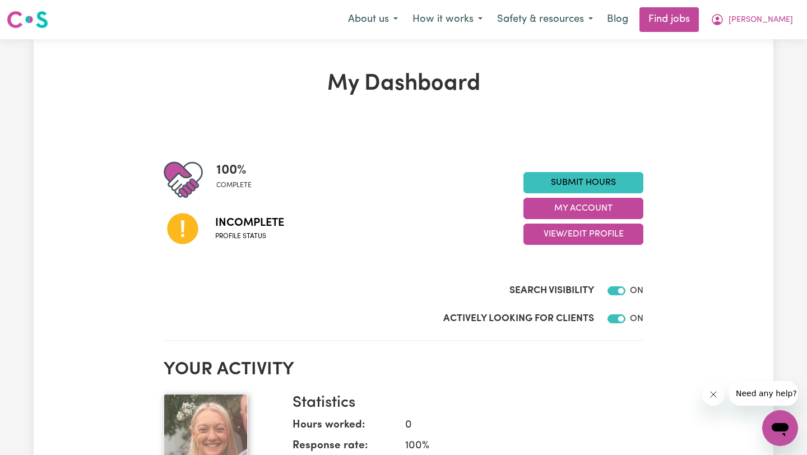
click at [249, 236] on span "Profile status" at bounding box center [249, 236] width 69 height 10
click at [185, 230] on icon at bounding box center [182, 228] width 31 height 31
click at [568, 236] on button "View/Edit Profile" at bounding box center [583, 234] width 120 height 21
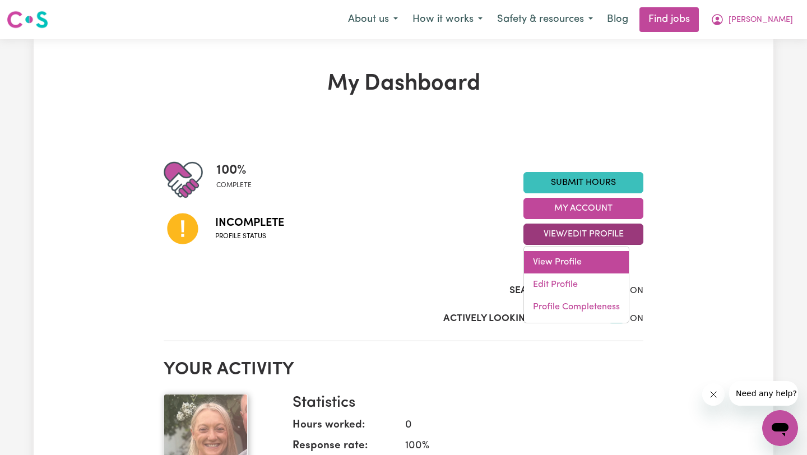
click at [556, 259] on link "View Profile" at bounding box center [576, 262] width 105 height 22
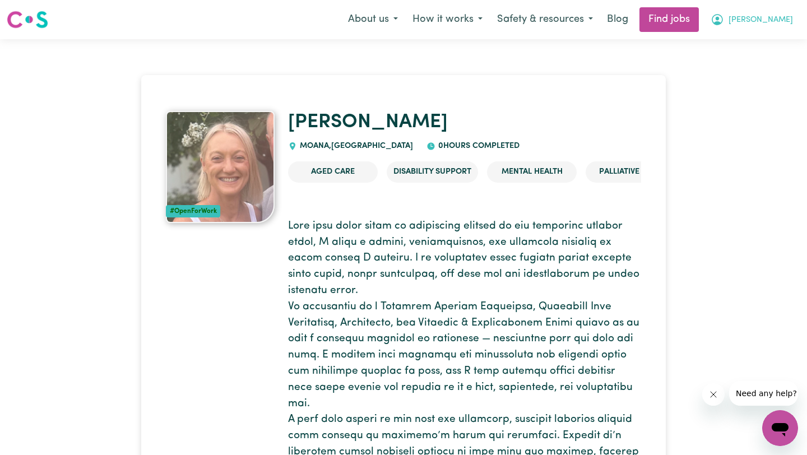
click at [778, 22] on span "[PERSON_NAME]" at bounding box center [760, 20] width 64 height 12
click at [733, 43] on link "My Account" at bounding box center [755, 43] width 89 height 21
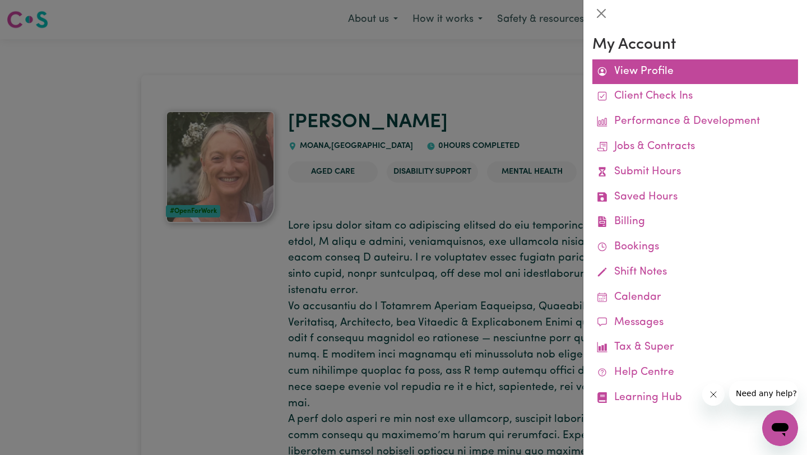
click at [633, 73] on link "View Profile" at bounding box center [695, 71] width 206 height 25
click at [630, 68] on link "View Profile" at bounding box center [695, 71] width 206 height 25
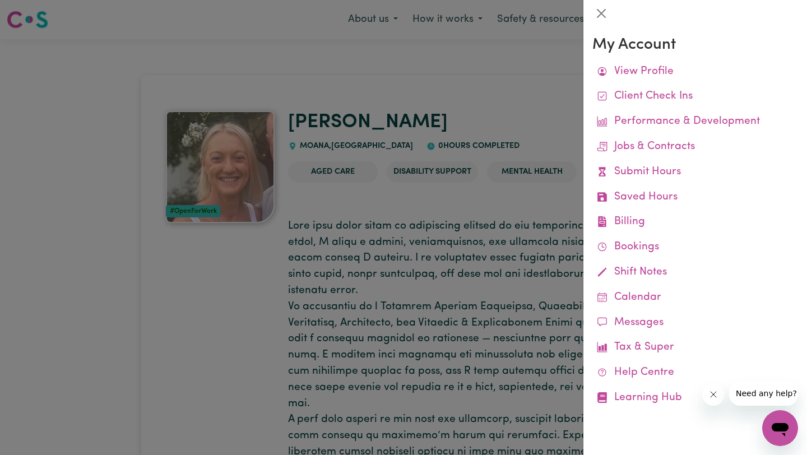
click at [488, 96] on div at bounding box center [403, 227] width 807 height 455
